Goal: Task Accomplishment & Management: Manage account settings

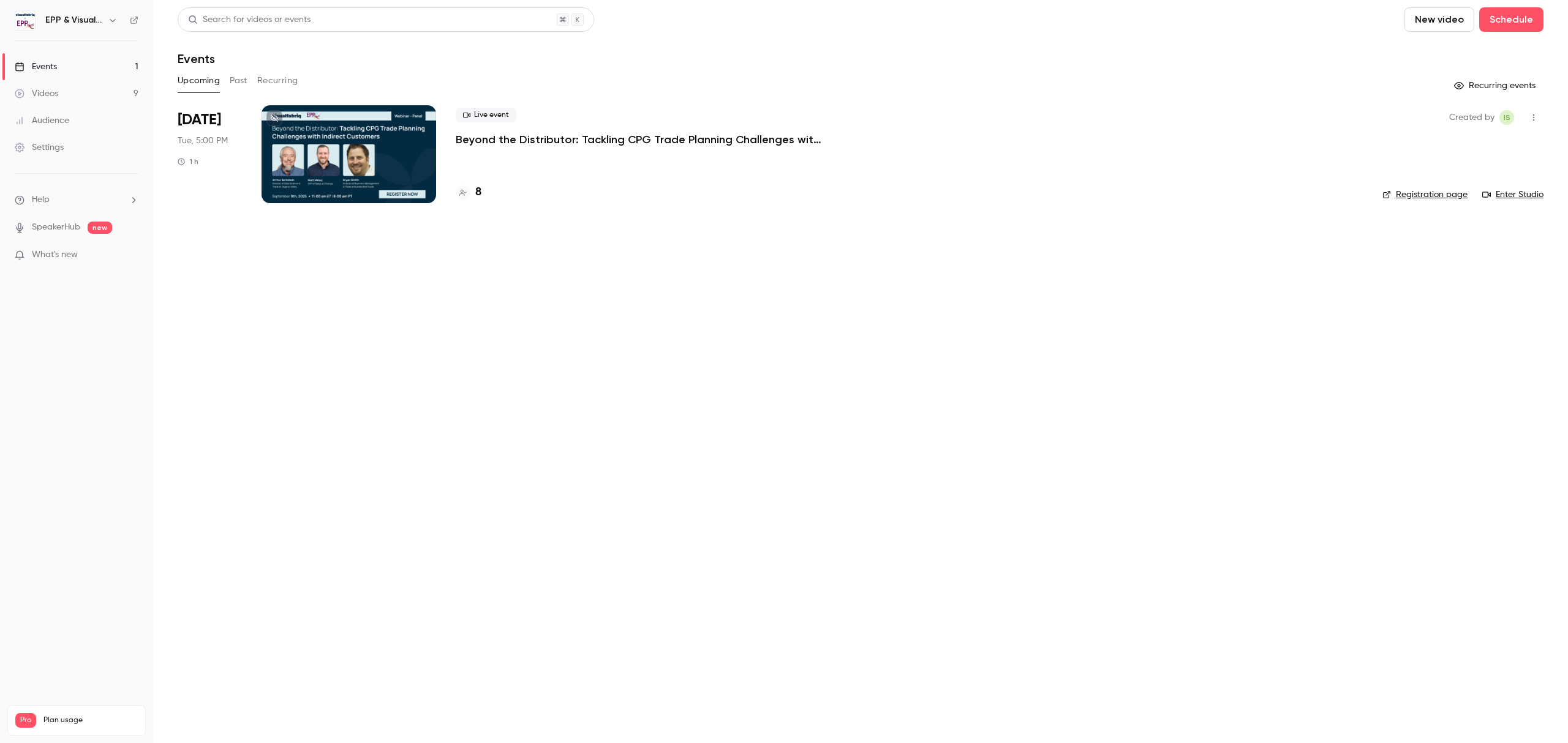
click at [367, 161] on div at bounding box center [349, 154] width 175 height 98
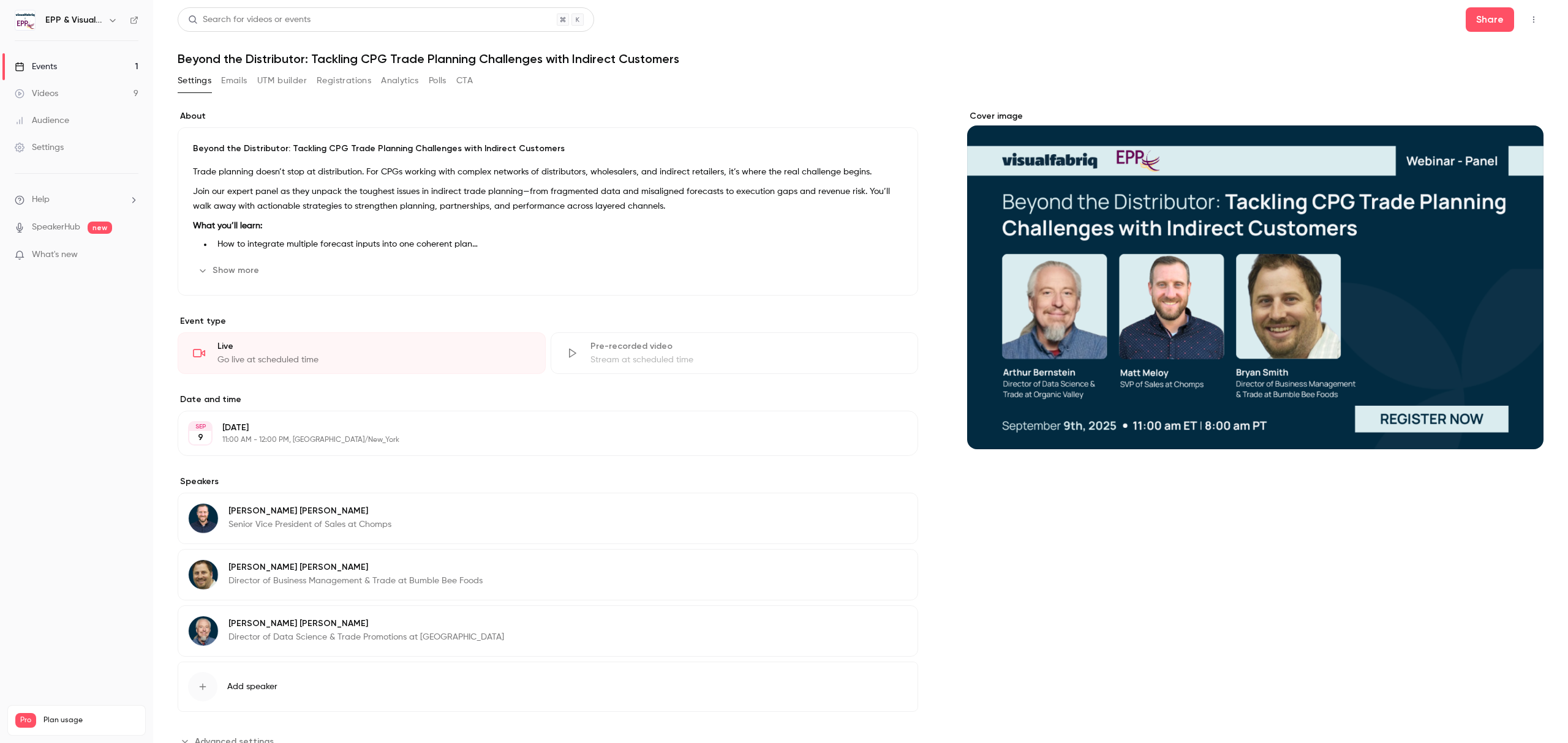
click at [334, 80] on button "Registrations" at bounding box center [344, 80] width 54 height 20
